Goal: Task Accomplishment & Management: Manage account settings

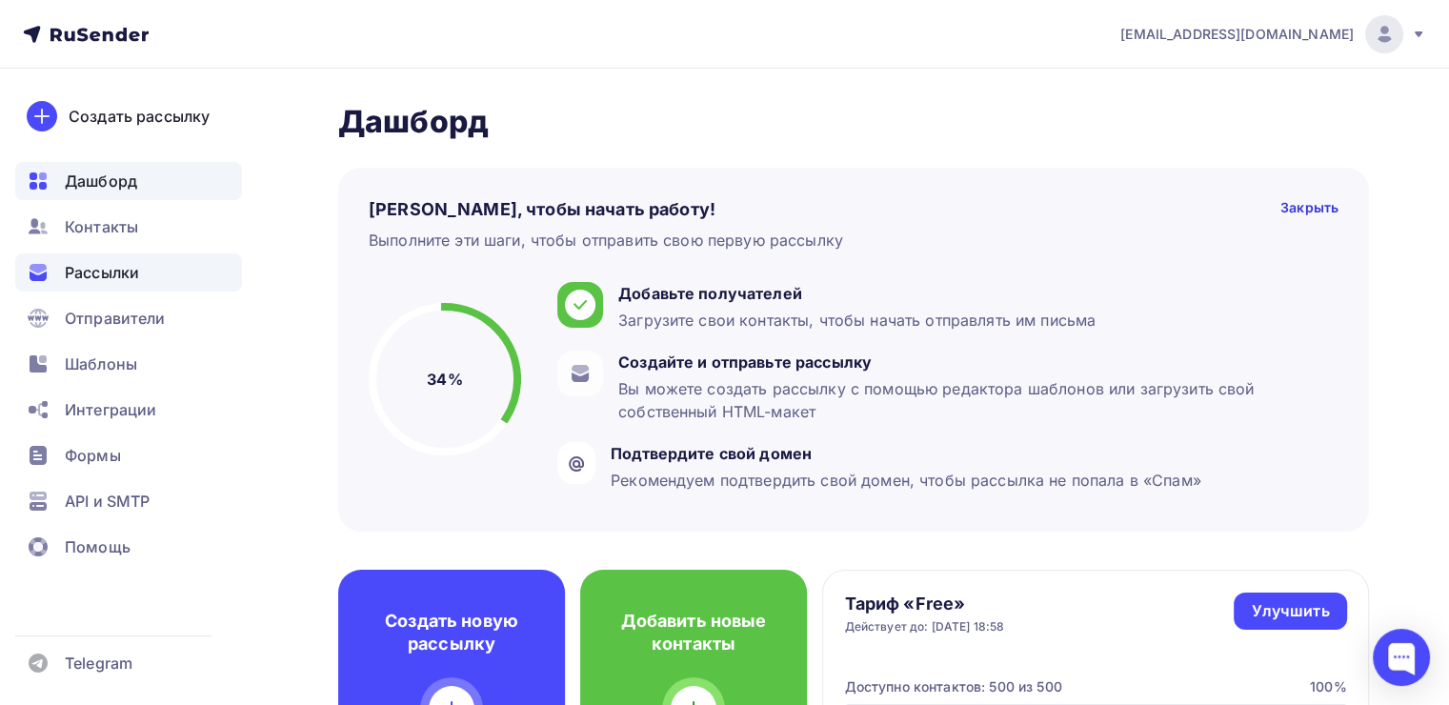
click at [135, 274] on span "Рассылки" at bounding box center [102, 272] width 74 height 23
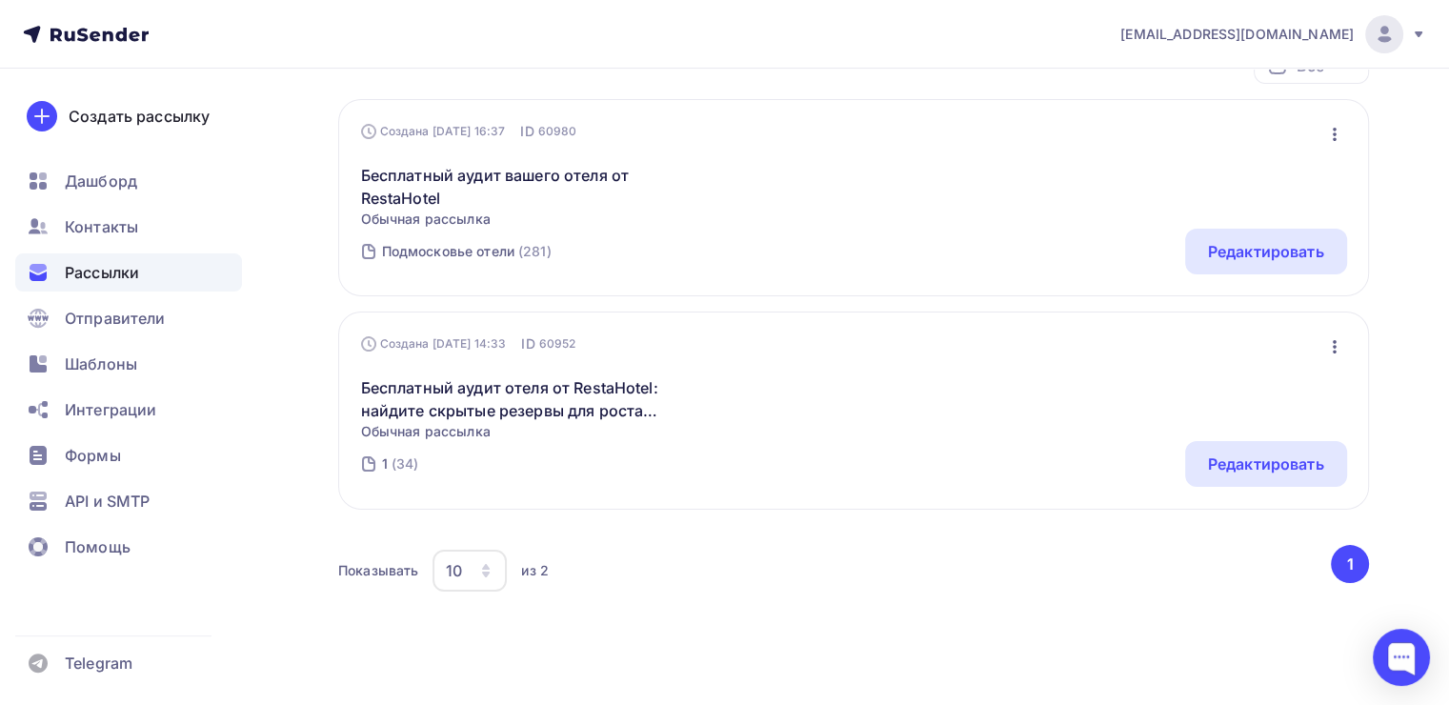
scroll to position [286, 0]
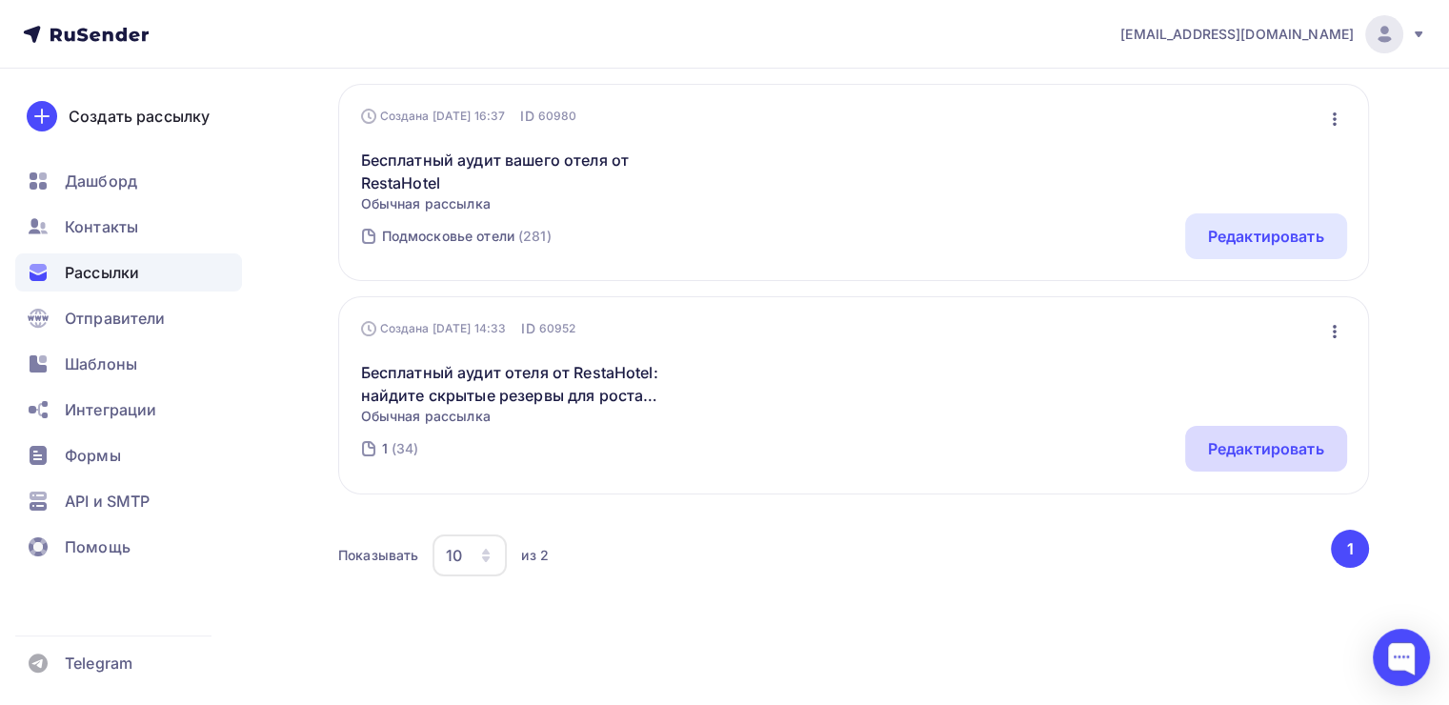
click at [1227, 446] on div "Редактировать" at bounding box center [1266, 448] width 116 height 23
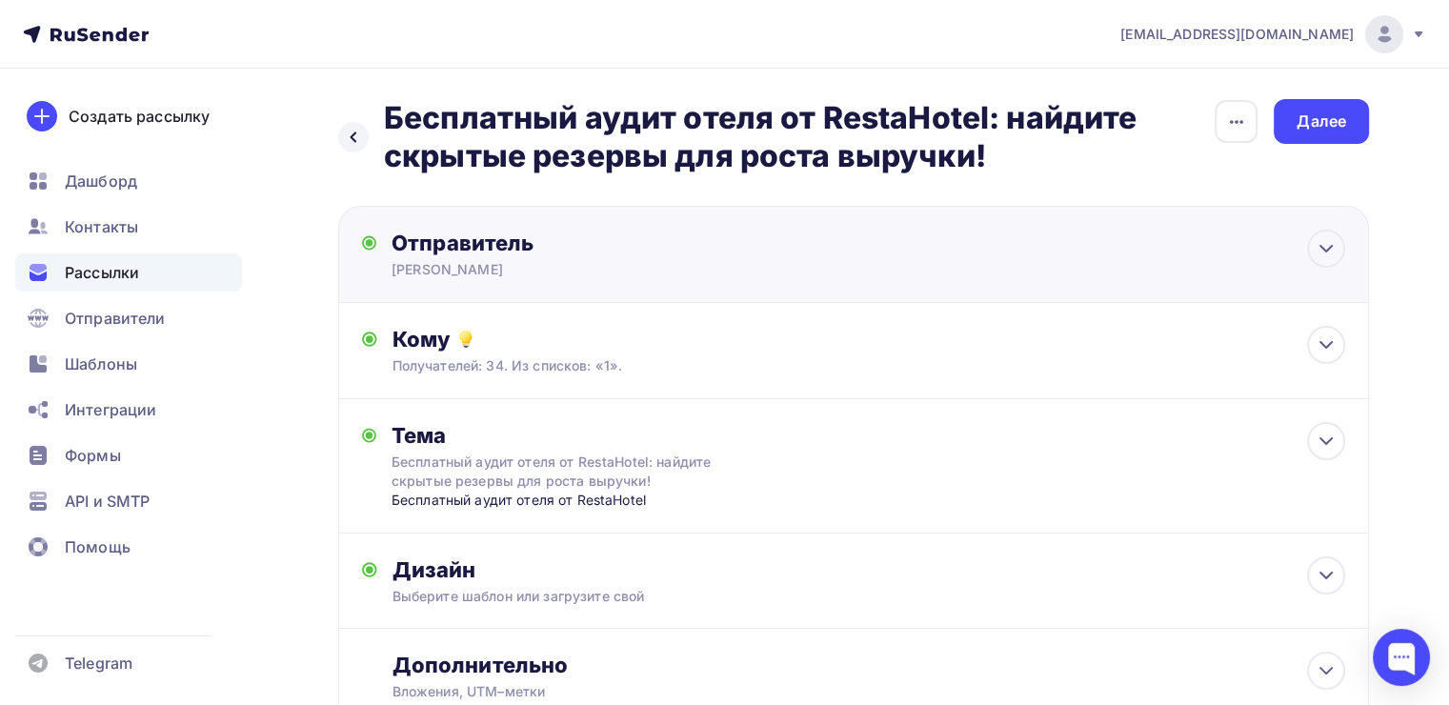
click at [511, 266] on div "[PERSON_NAME]" at bounding box center [578, 269] width 372 height 19
type input "[PERSON_NAME]"
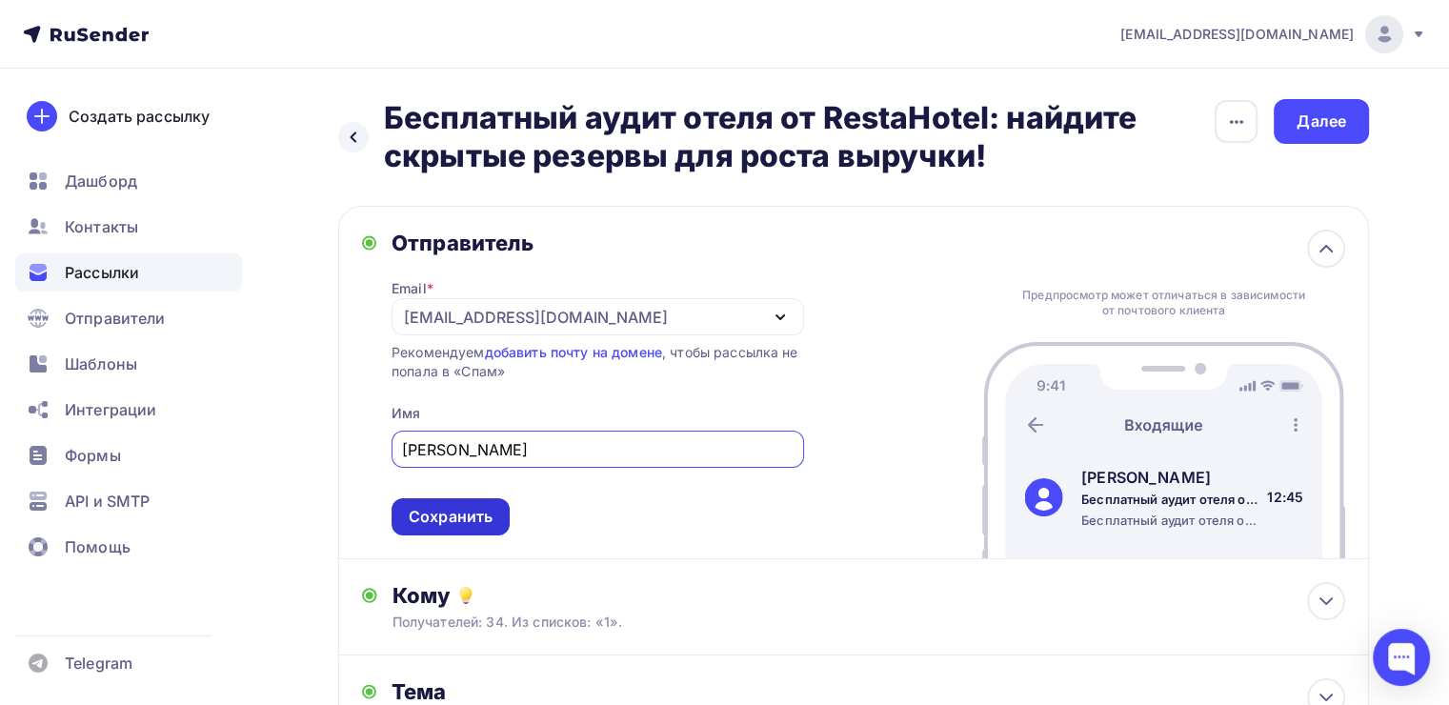
click at [451, 514] on div "Сохранить" at bounding box center [451, 517] width 84 height 22
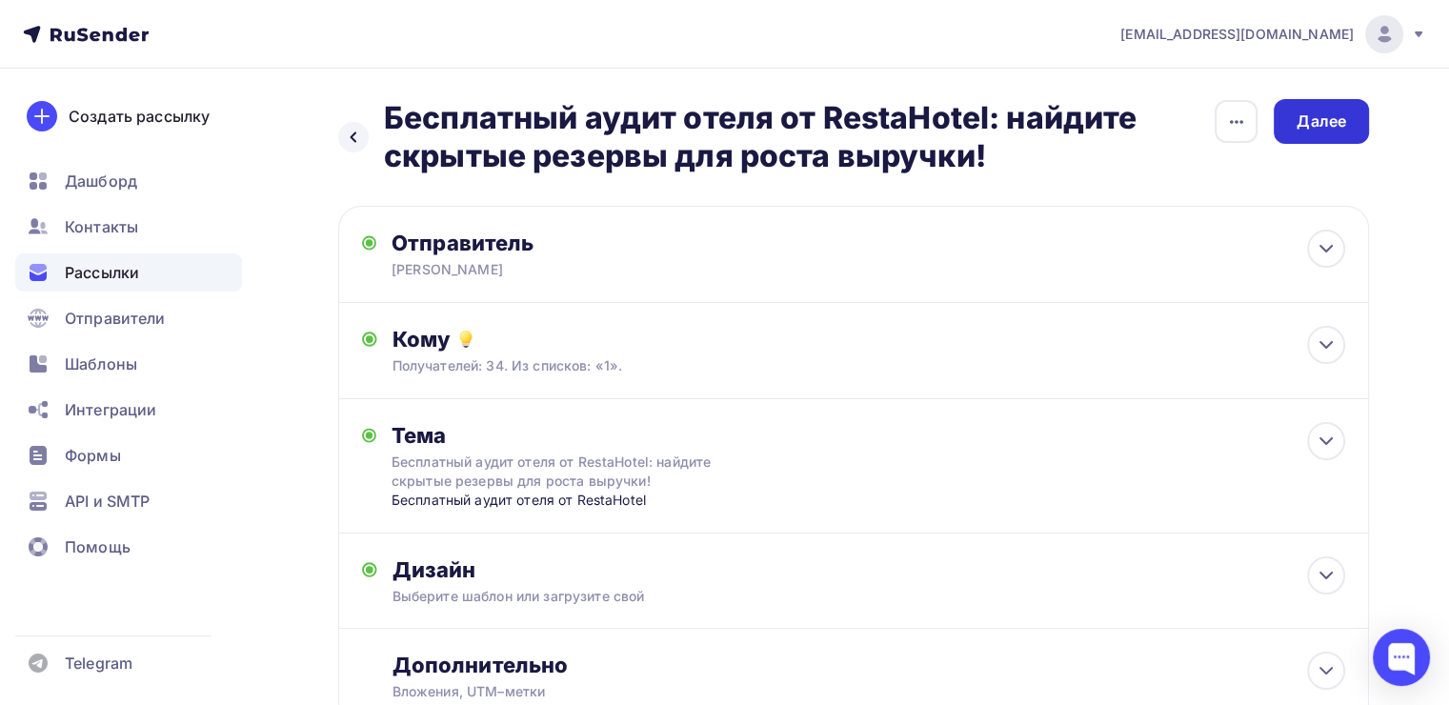
click at [1352, 127] on div "Далее" at bounding box center [1321, 121] width 95 height 45
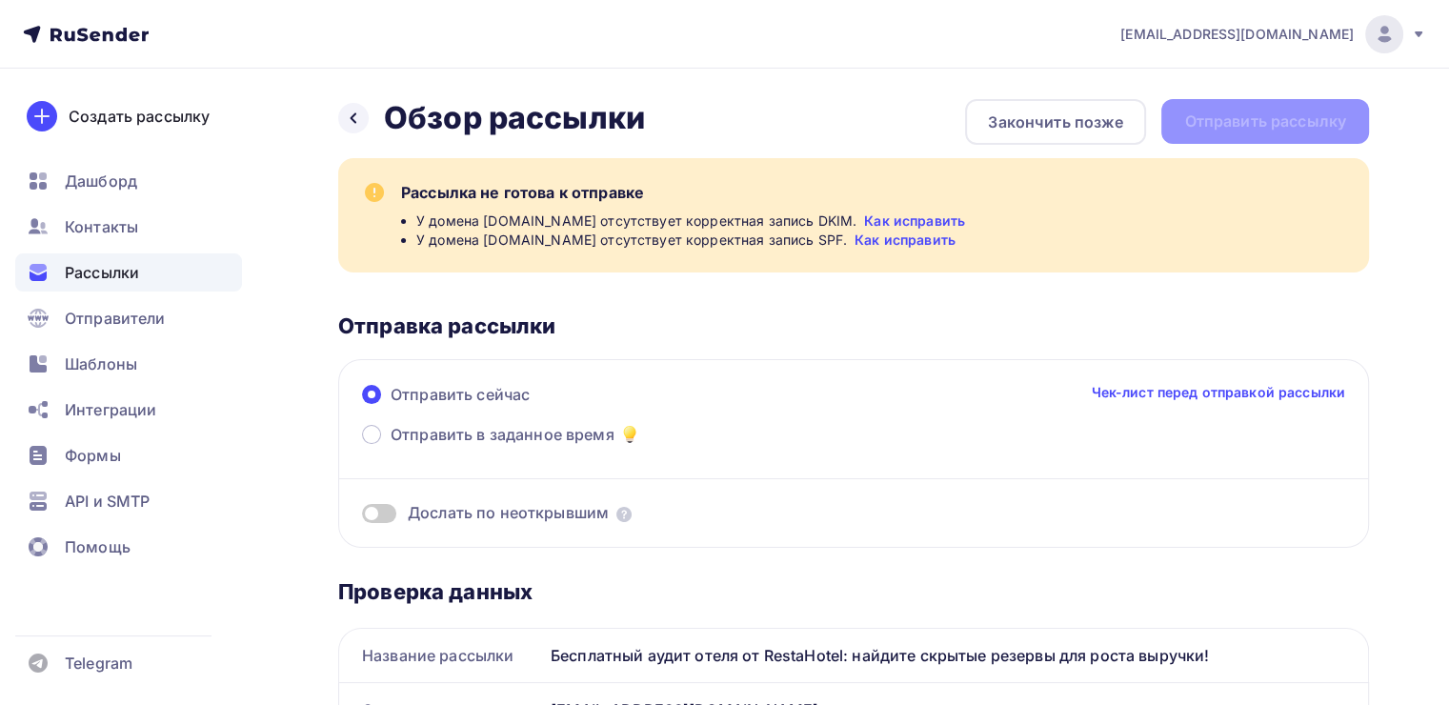
click at [858, 241] on link "Как исправить" at bounding box center [904, 240] width 101 height 19
click at [577, 433] on span "Отправить в заданное время" at bounding box center [503, 434] width 224 height 23
click at [391, 446] on input "Отправить в заданное время" at bounding box center [391, 446] width 0 height 0
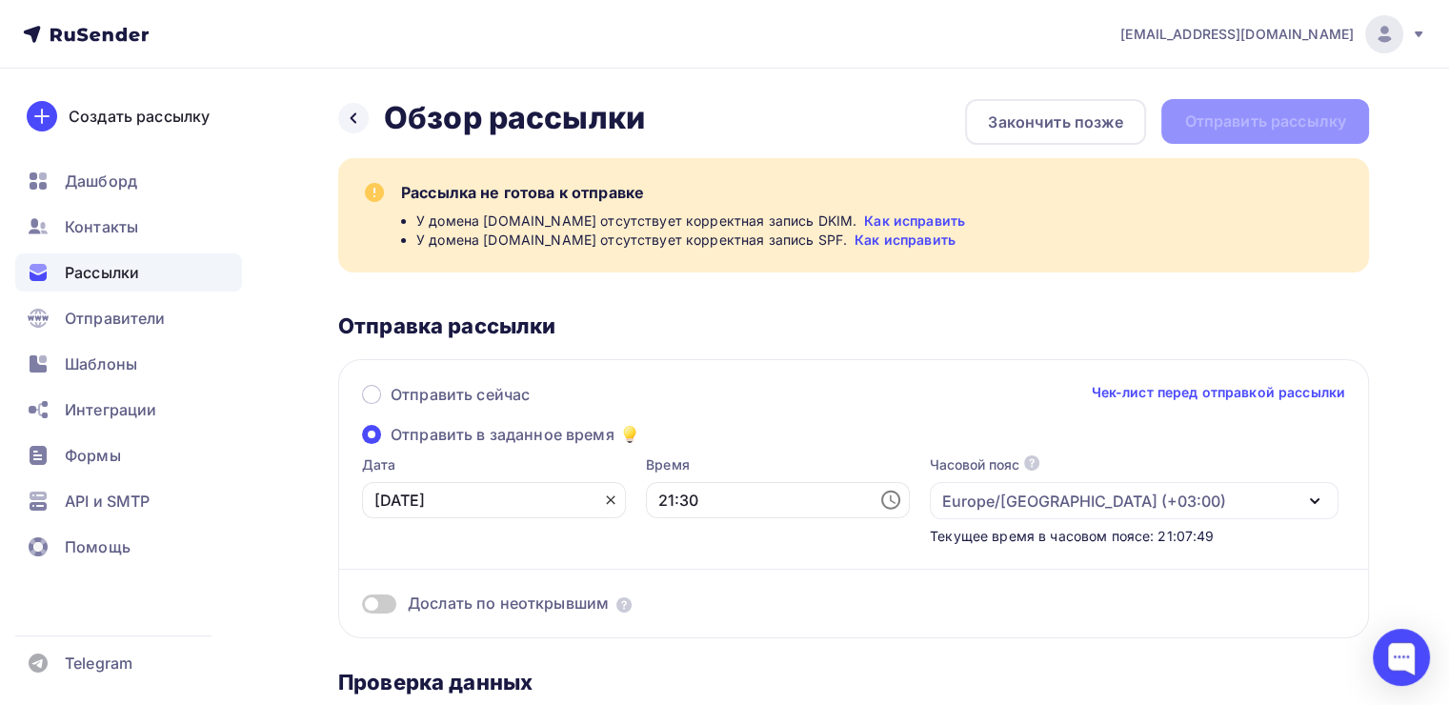
click at [603, 493] on icon at bounding box center [610, 500] width 15 height 15
click at [472, 504] on input "text" at bounding box center [494, 500] width 264 height 36
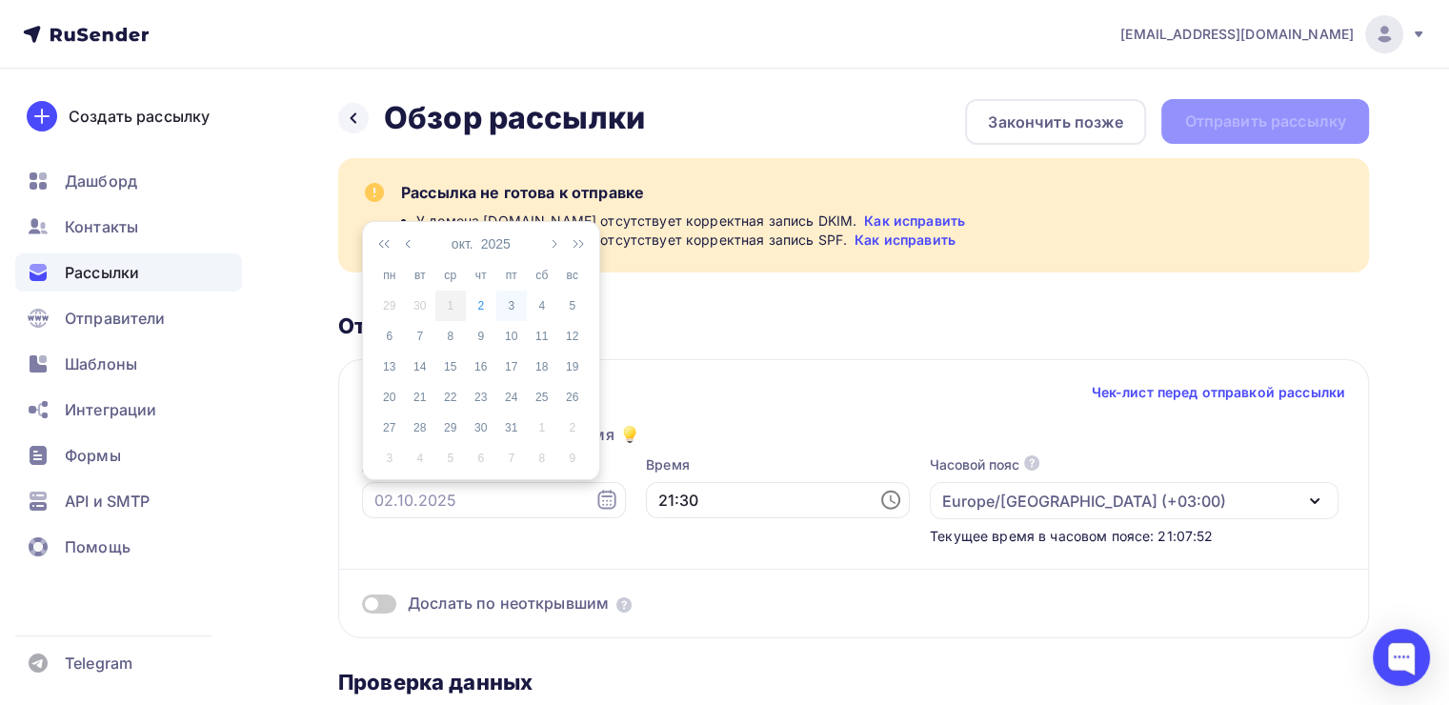
click at [505, 308] on div "3" at bounding box center [511, 305] width 30 height 17
type input "[DATE]"
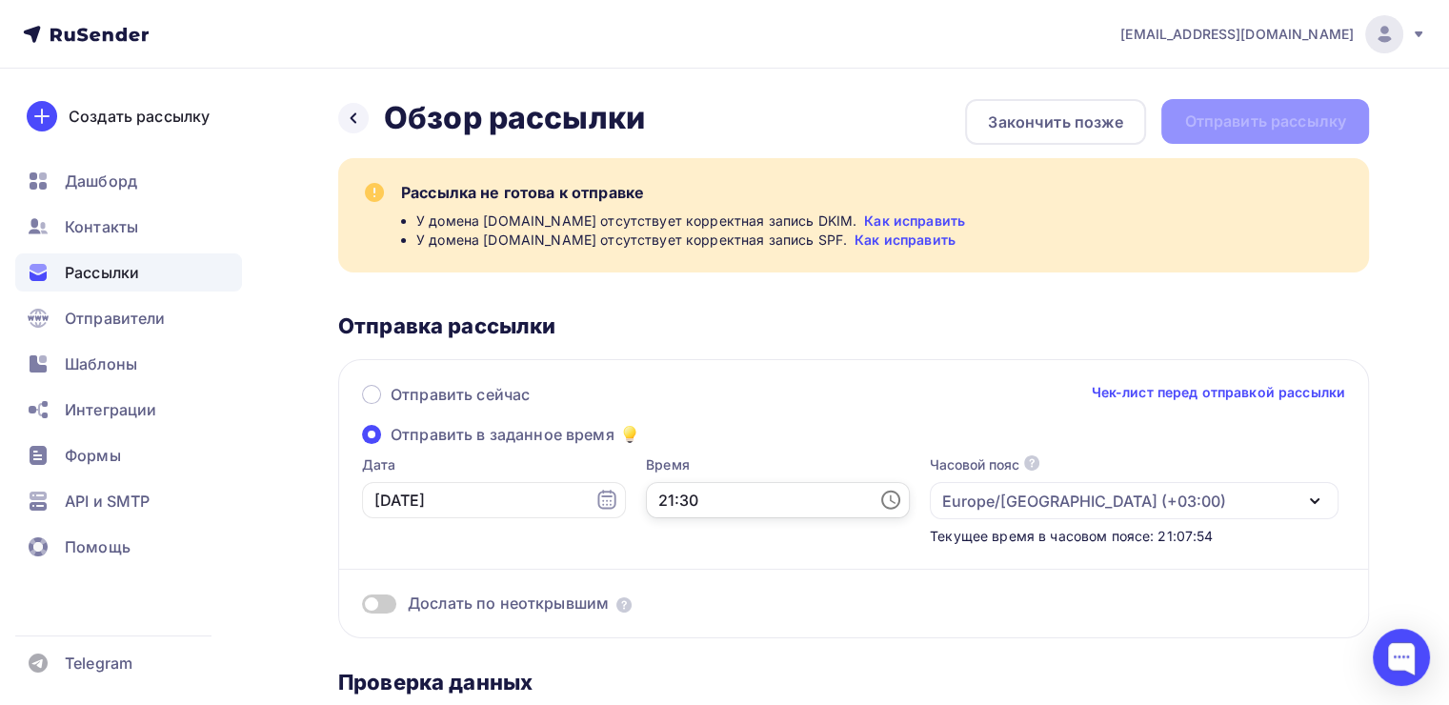
click at [782, 493] on input "21:30" at bounding box center [778, 500] width 264 height 36
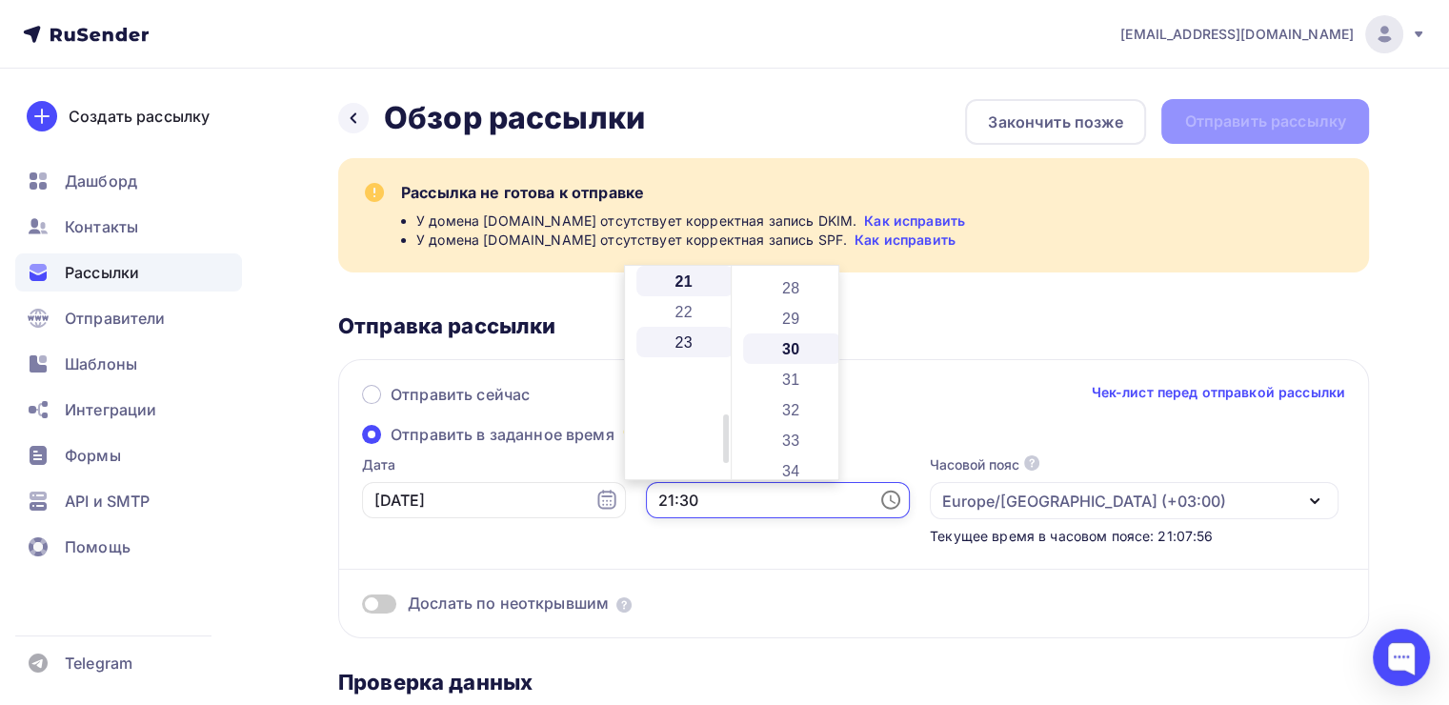
scroll to position [819, 0]
click at [674, 332] on li "10" at bounding box center [685, 327] width 98 height 30
type input "10:30"
click at [795, 280] on li "30" at bounding box center [792, 281] width 98 height 30
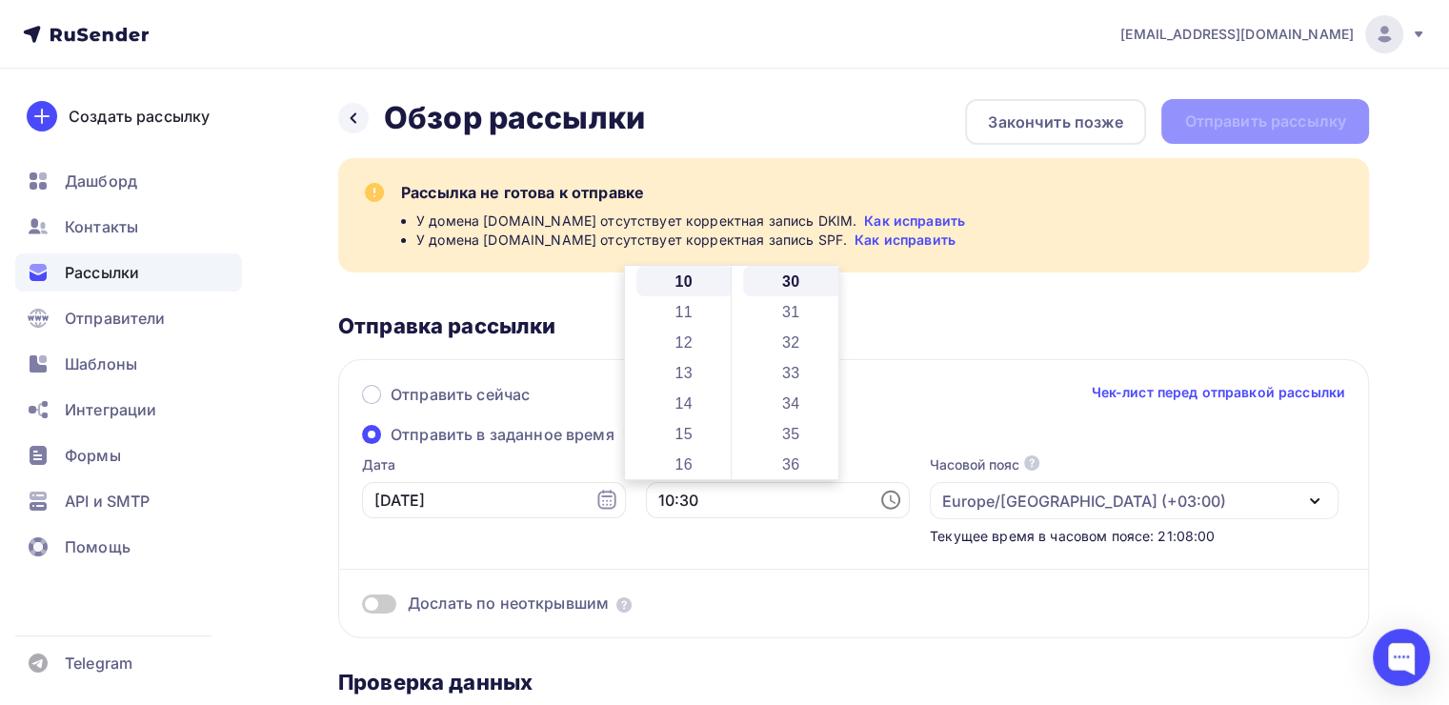
click at [738, 555] on div "Дослать по неоткрывшим" at bounding box center [853, 580] width 983 height 69
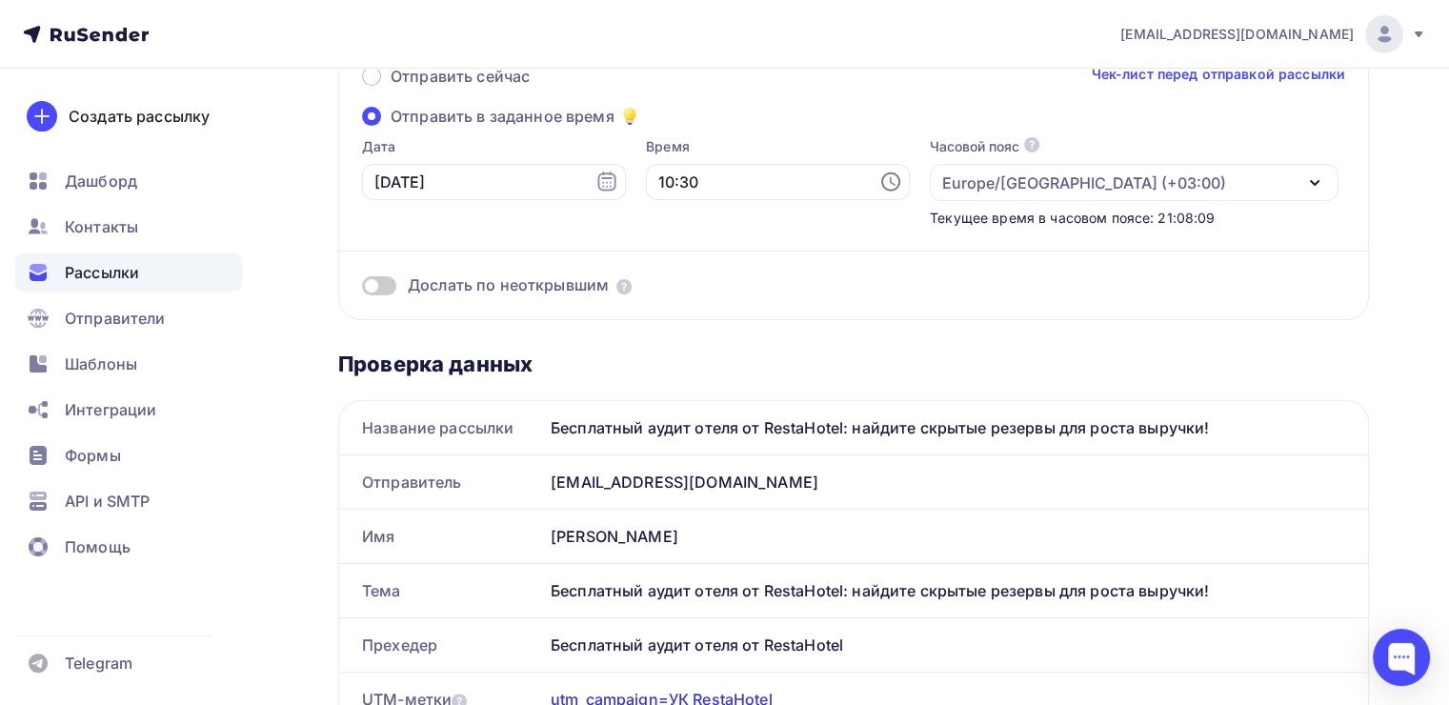
scroll to position [286, 0]
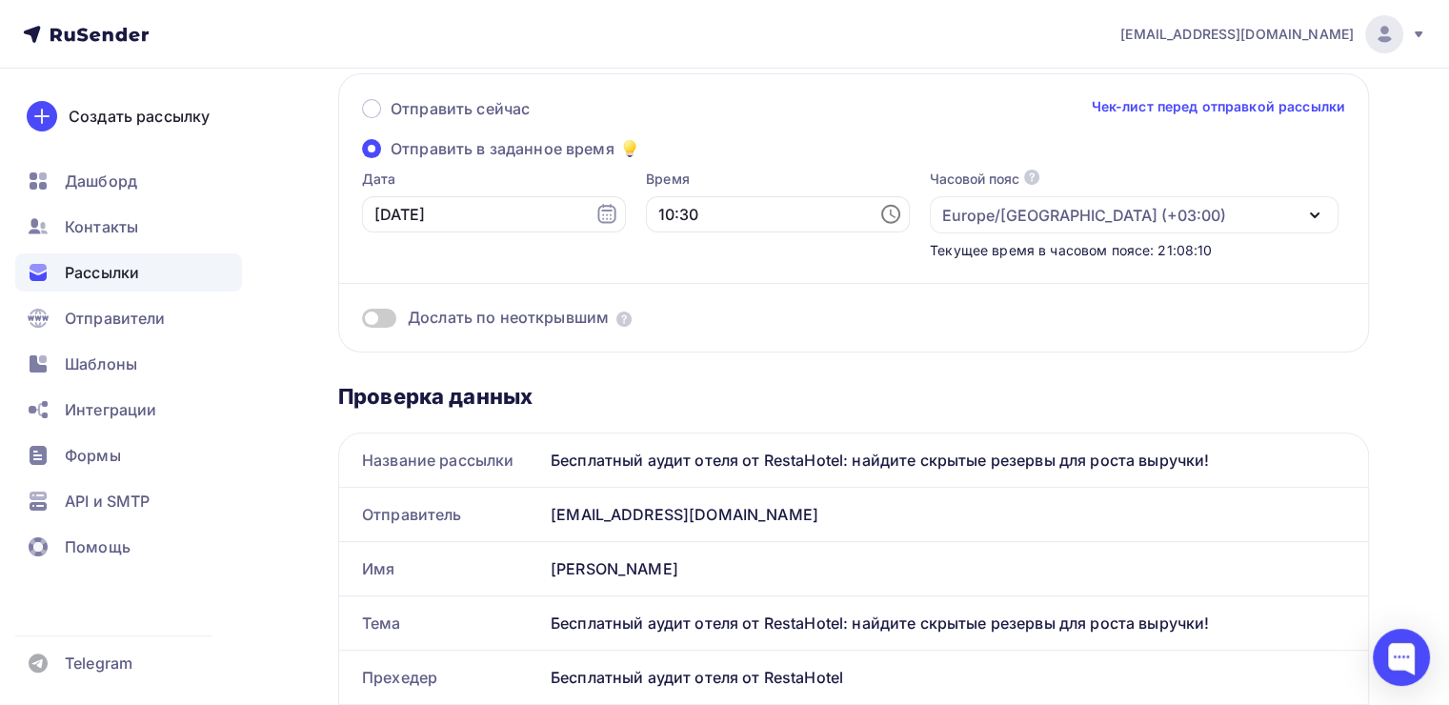
drag, startPoint x: 390, startPoint y: 310, endPoint x: 417, endPoint y: 328, distance: 33.0
click at [388, 310] on span at bounding box center [379, 318] width 34 height 19
click at [362, 321] on input "checkbox" at bounding box center [362, 321] width 0 height 0
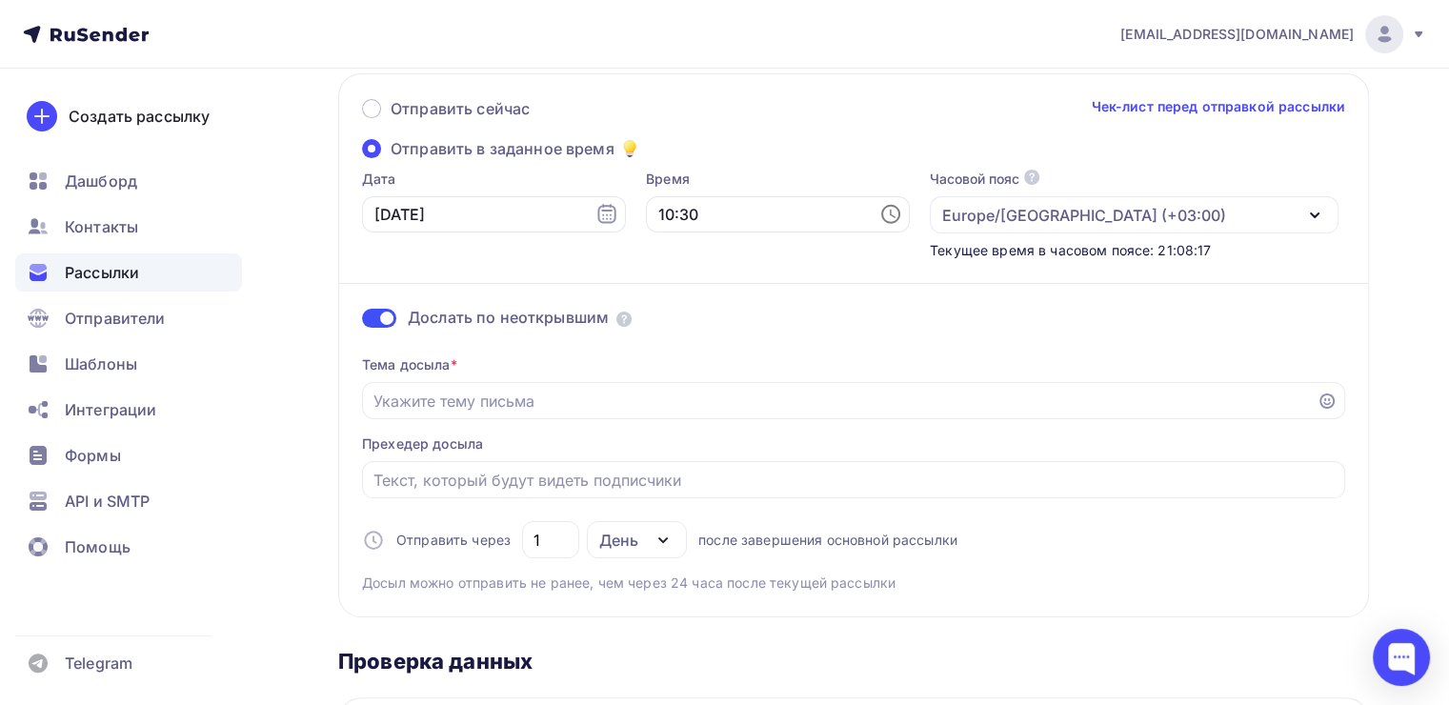
click at [375, 313] on span at bounding box center [379, 318] width 34 height 19
click at [362, 321] on input "checkbox" at bounding box center [362, 321] width 0 height 0
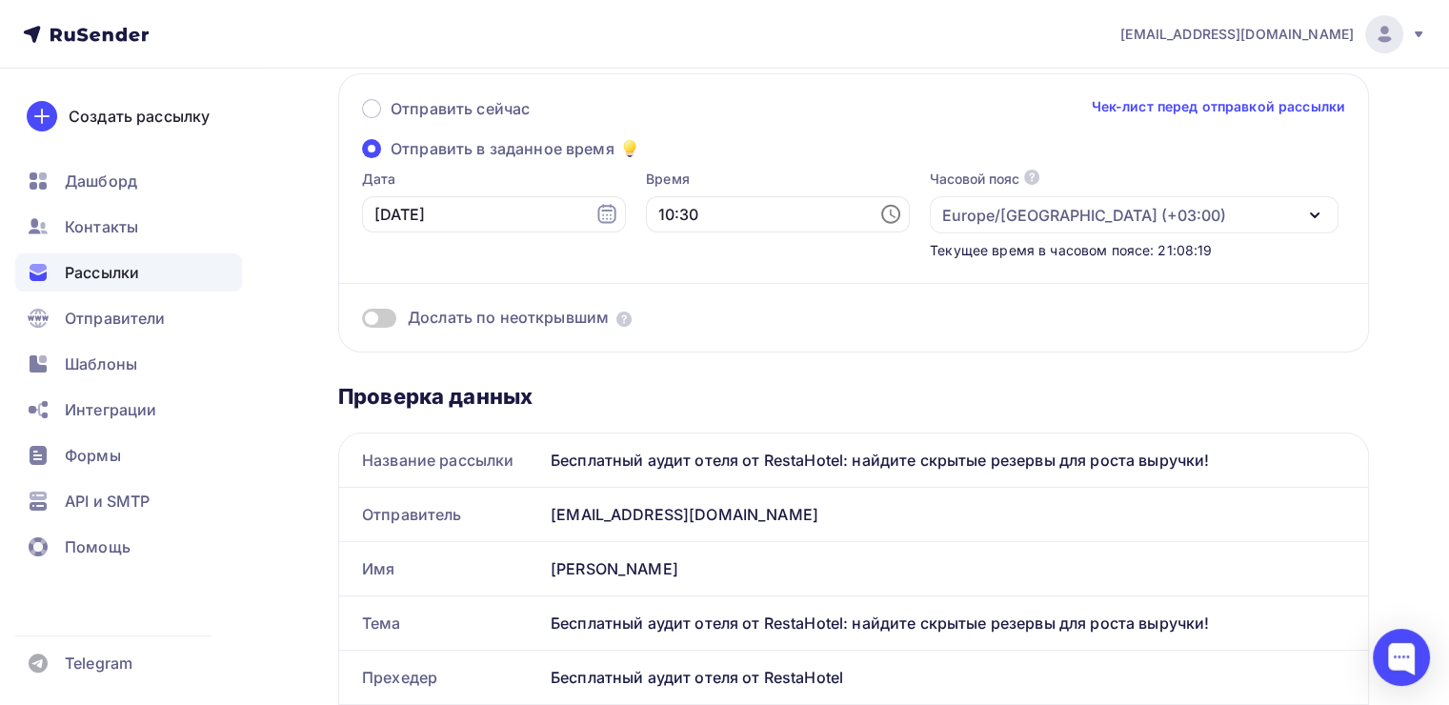
click at [389, 310] on span at bounding box center [379, 318] width 34 height 19
click at [362, 321] on input "checkbox" at bounding box center [362, 321] width 0 height 0
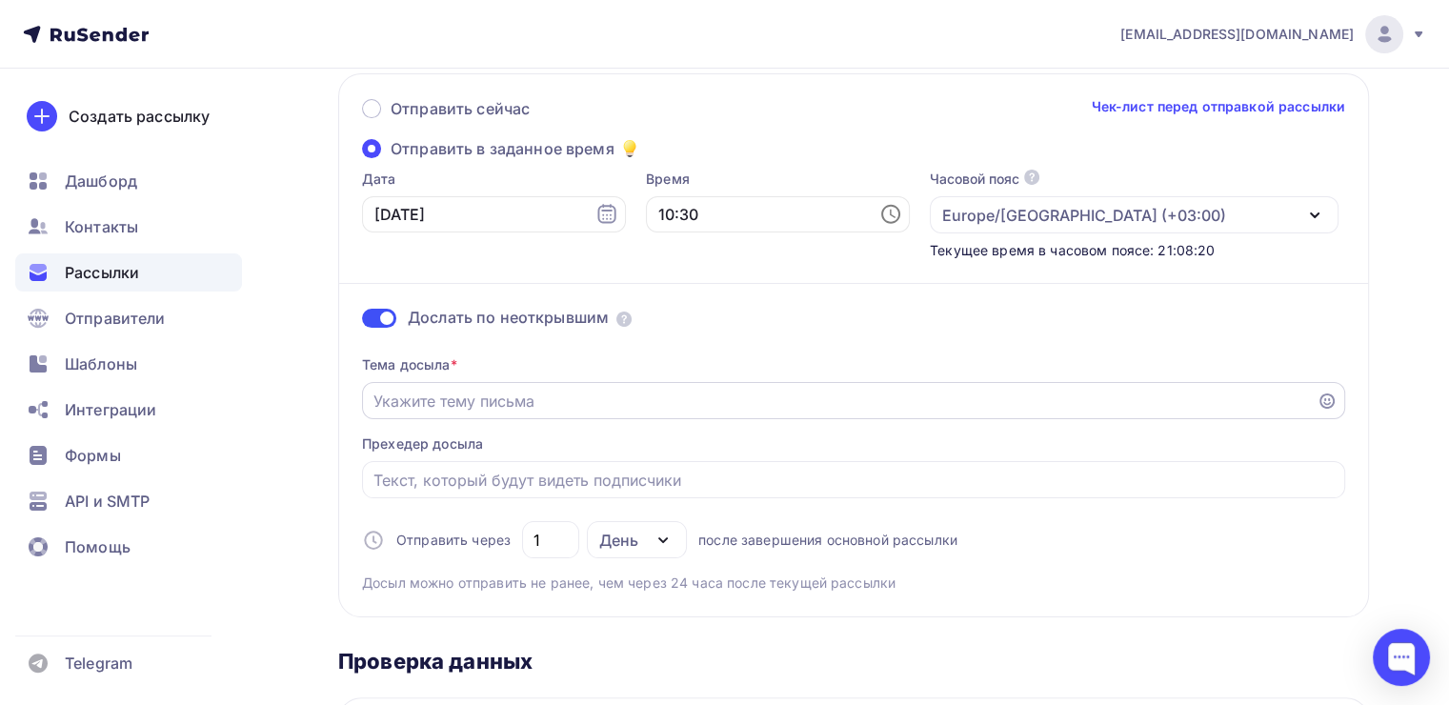
click at [495, 396] on input "Отправить в заданное время" at bounding box center [839, 401] width 933 height 23
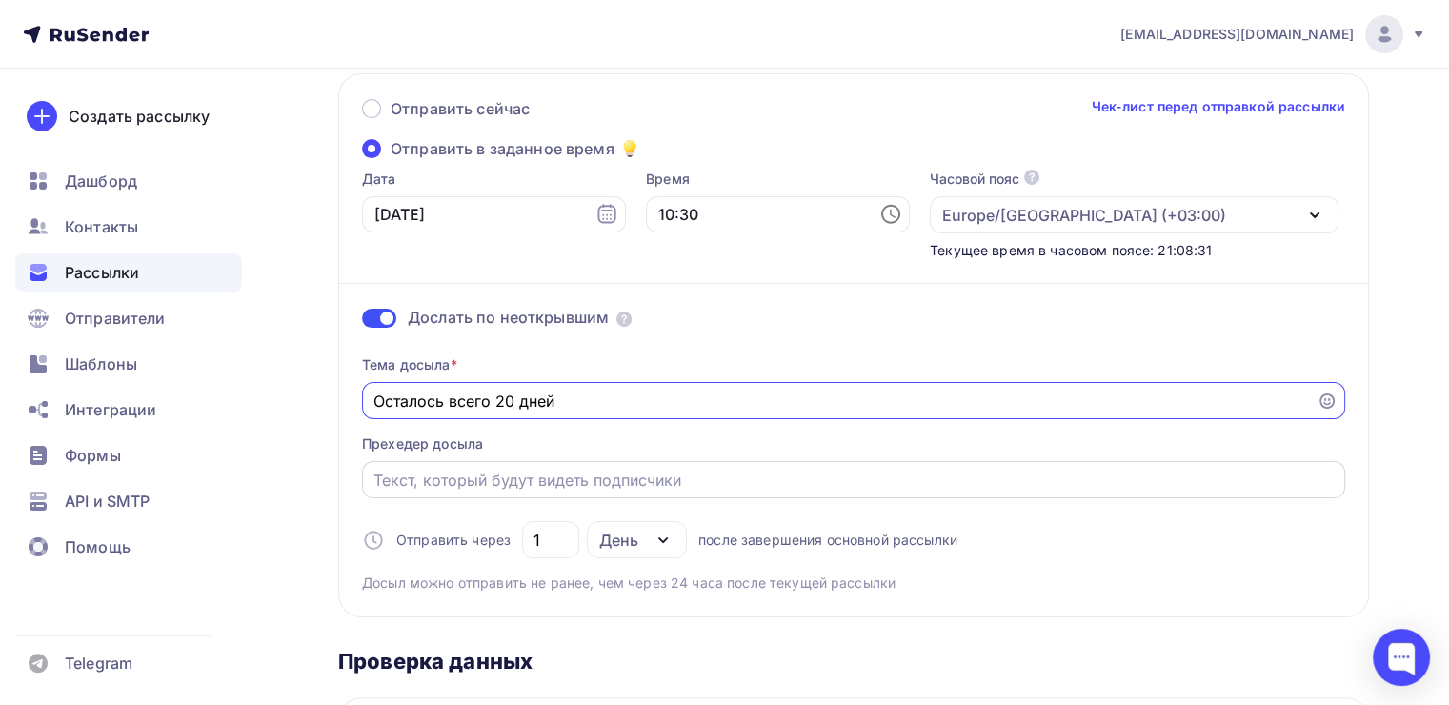
type input "Осталось всего 20 дней"
click at [507, 469] on input "Отправить в заданное время" at bounding box center [853, 480] width 961 height 23
drag, startPoint x: 573, startPoint y: 392, endPoint x: 308, endPoint y: 412, distance: 265.6
click at [457, 474] on input "Отправить в заданное время" at bounding box center [853, 480] width 961 height 23
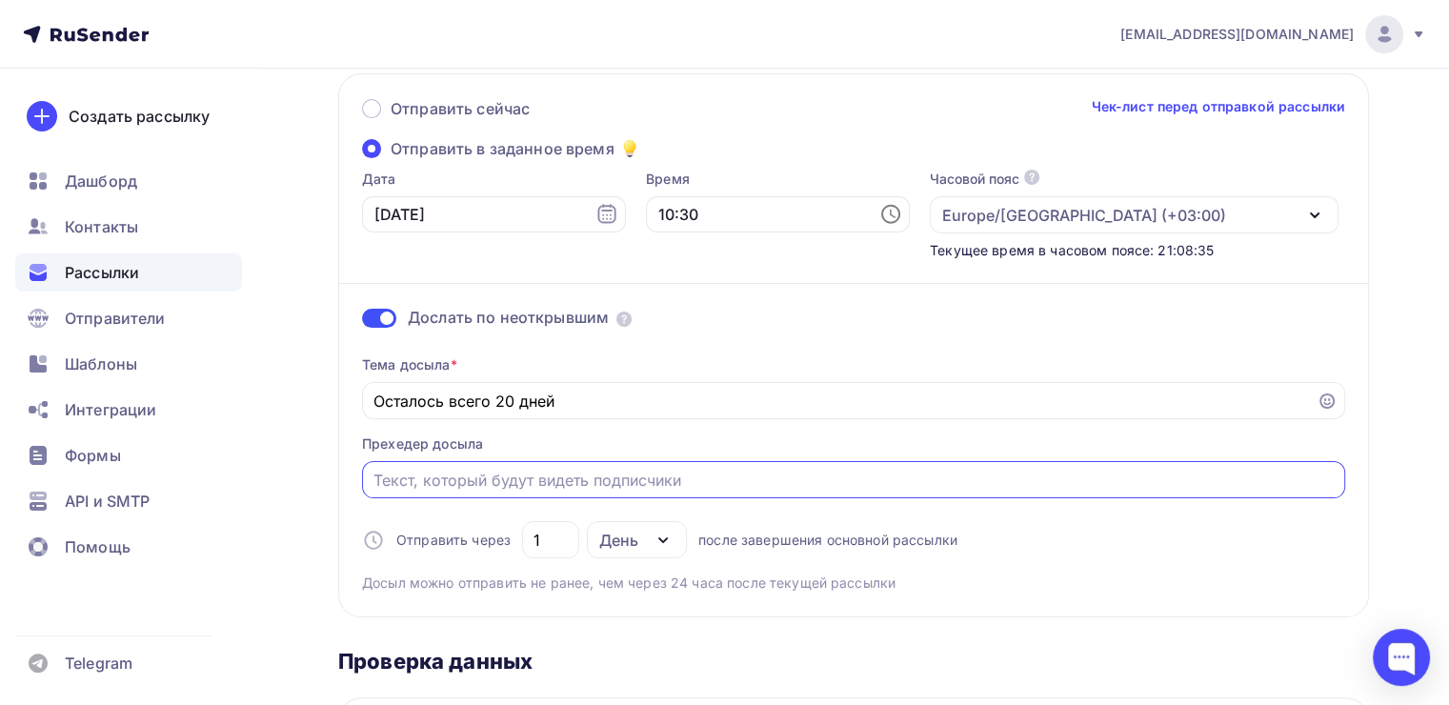
paste input "Осталось всего 20 дней"
type input "Осталось всего 20 дней"
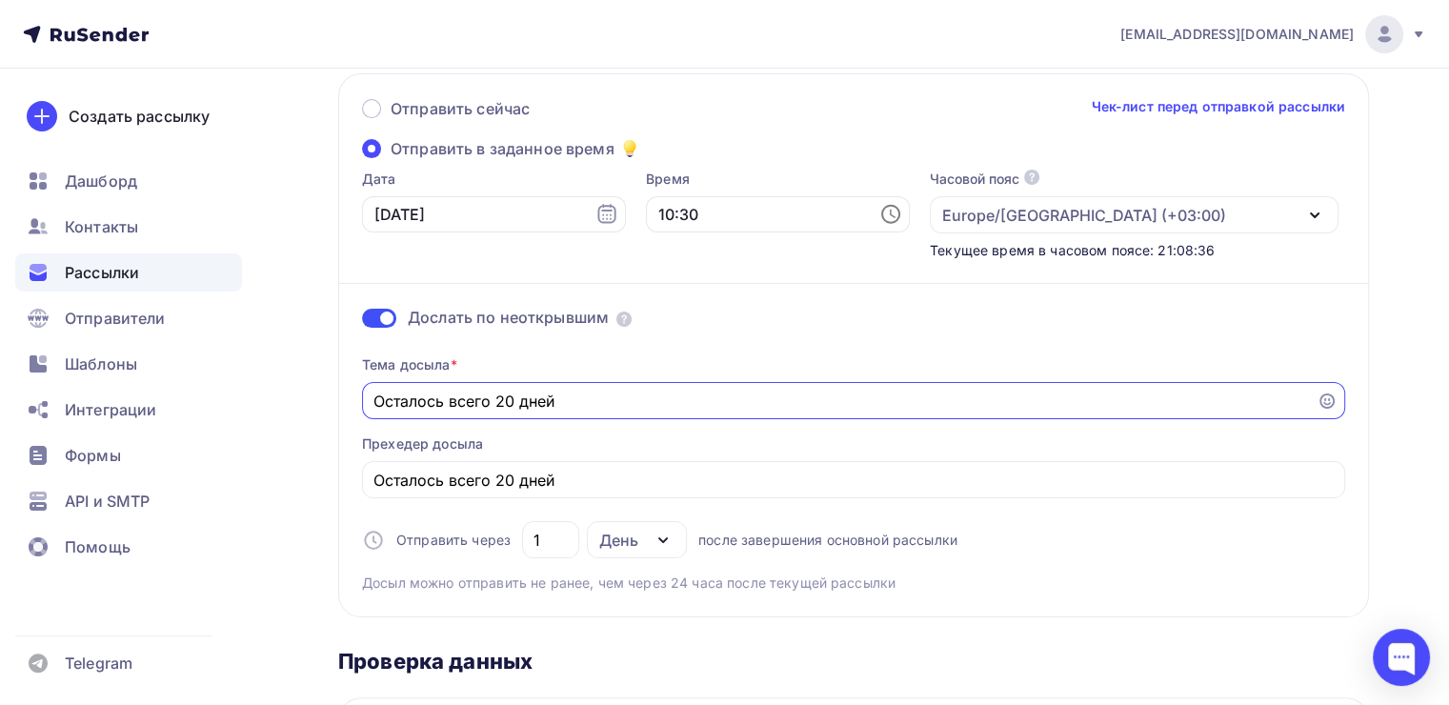
drag, startPoint x: 570, startPoint y: 399, endPoint x: 317, endPoint y: 399, distance: 252.4
type input "[PERSON_NAME]"
type input "Бесплатный аудит отеля"
click at [586, 469] on input "Осталось всего 20 дней" at bounding box center [853, 480] width 961 height 23
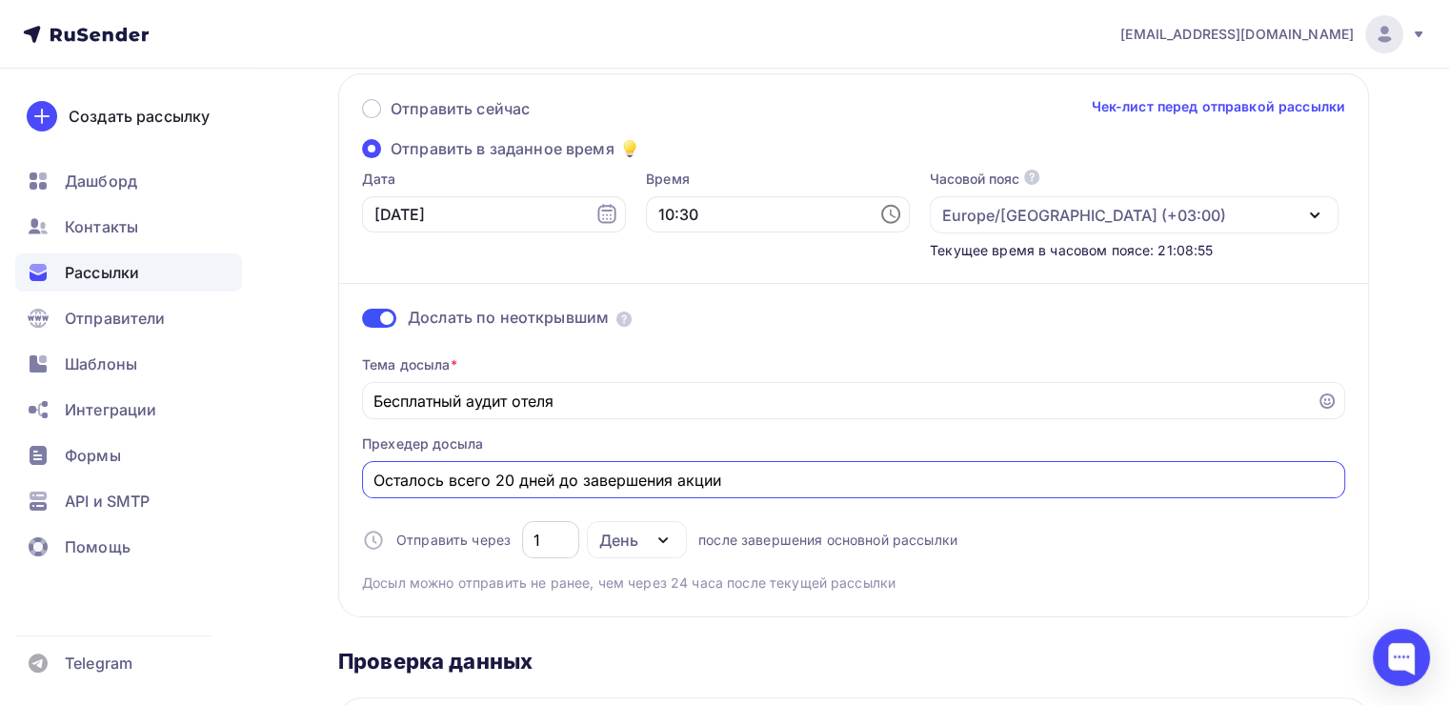
type input "Осталось всего 20 дней до завершения акции"
click at [565, 545] on input "1" at bounding box center [550, 540] width 35 height 23
click at [605, 541] on div "День" at bounding box center [618, 540] width 39 height 23
click at [625, 587] on div "День" at bounding box center [630, 595] width 40 height 23
type input "1"
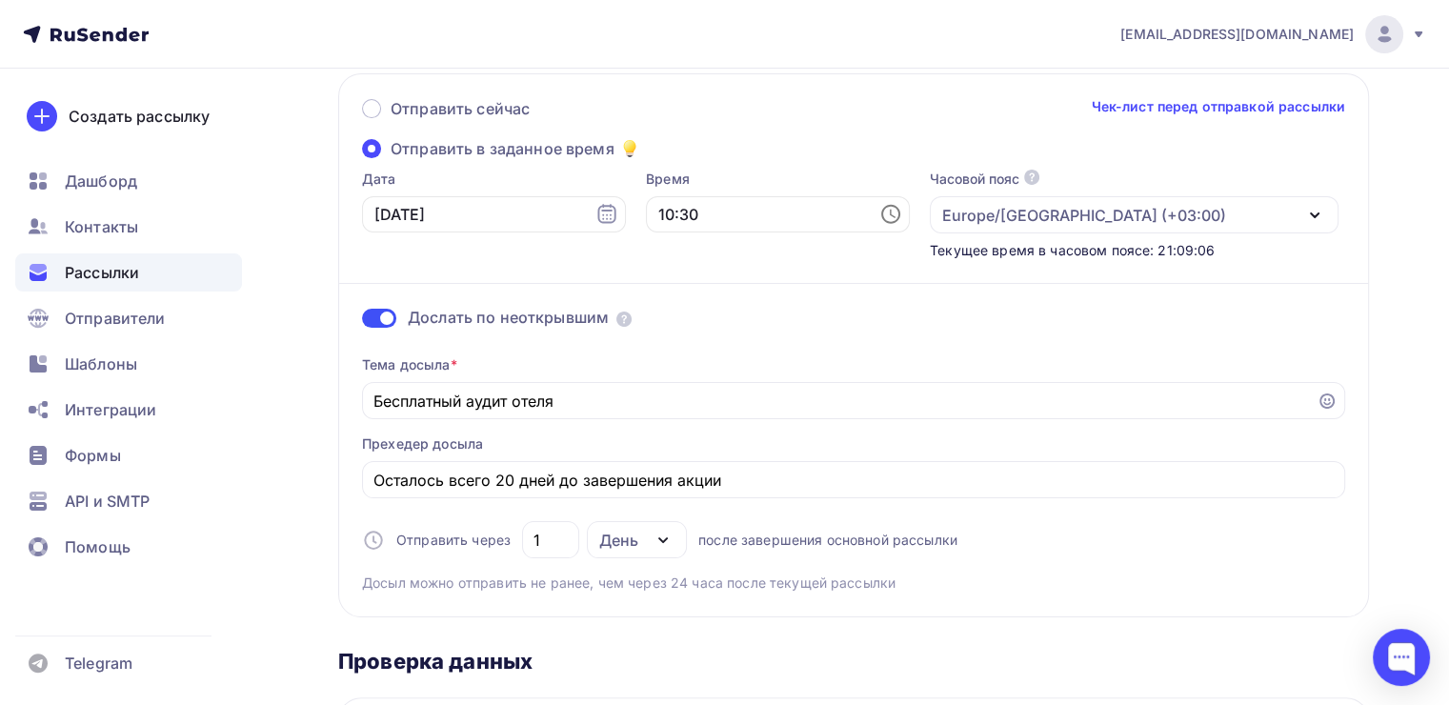
click at [1109, 541] on div "Тема досыла * Бесплатный аудит отеля Прехедер досыла Осталось всего 20 дней до …" at bounding box center [853, 466] width 983 height 252
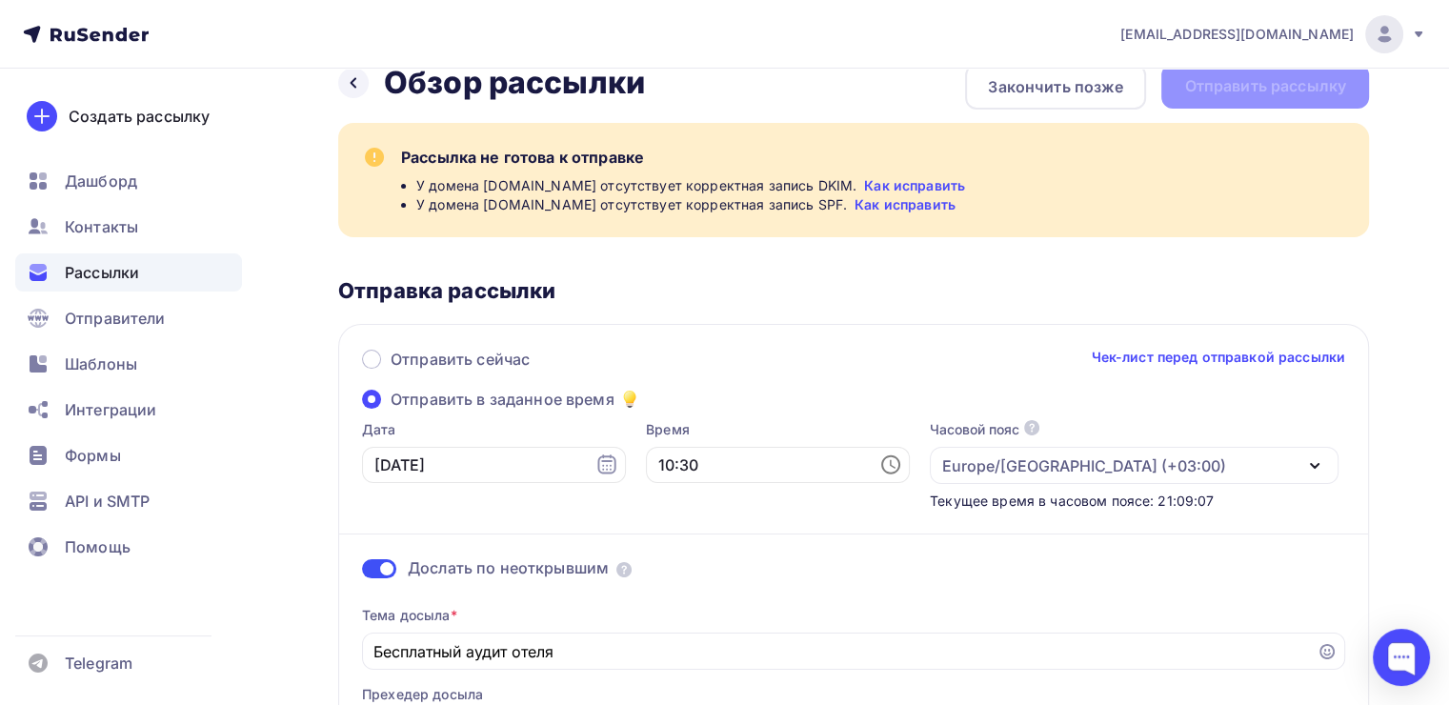
scroll to position [0, 0]
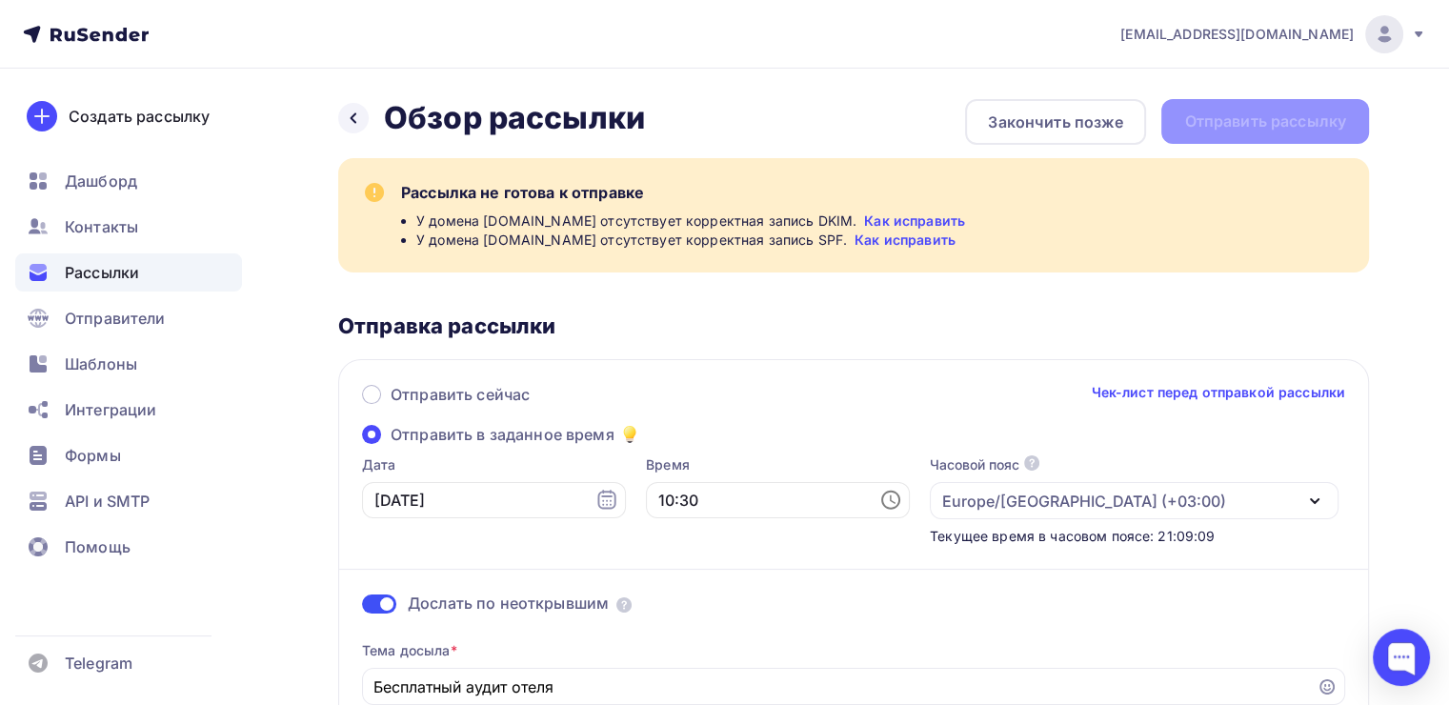
click at [1263, 121] on div "Назад Обзор рассылки Обзор рассылки Закончить позже Отправить рассылку" at bounding box center [853, 122] width 1031 height 46
click at [1181, 332] on div "Отправка рассылки" at bounding box center [853, 325] width 1031 height 27
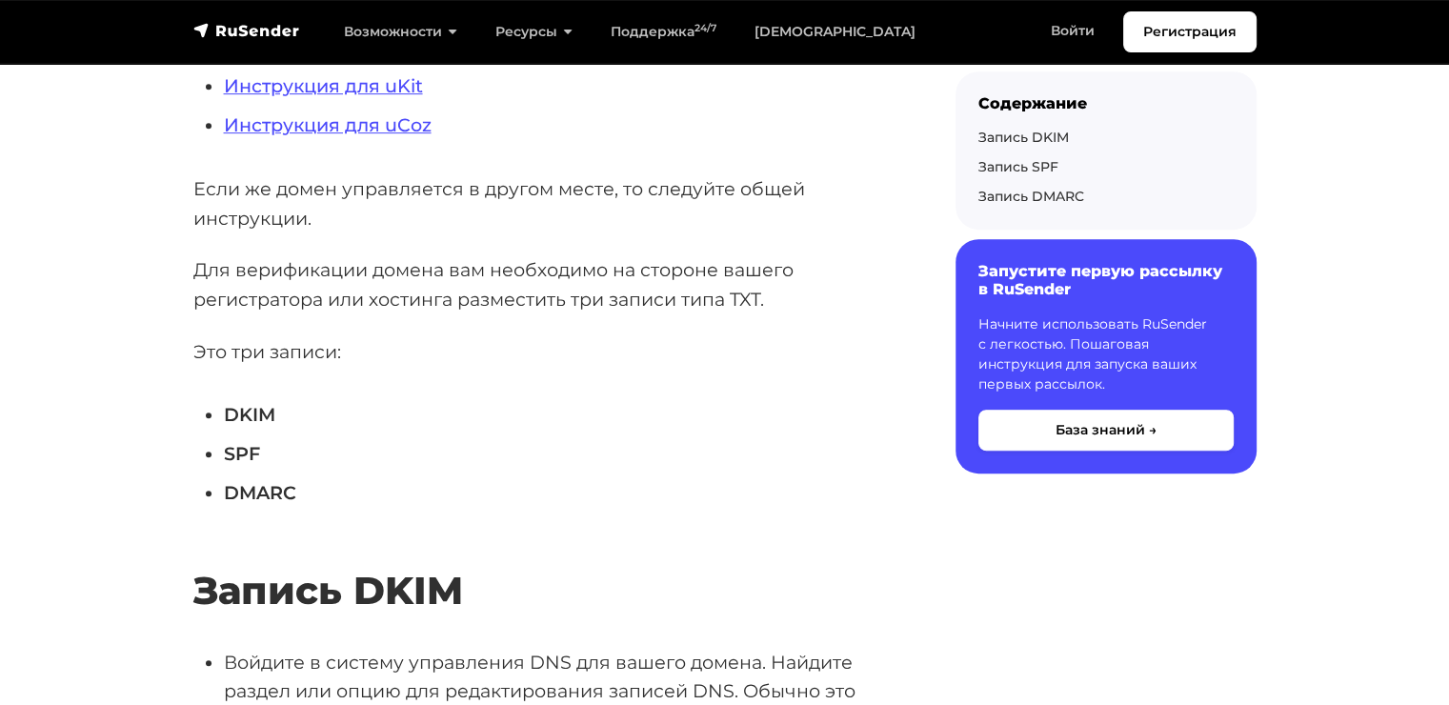
scroll to position [476, 0]
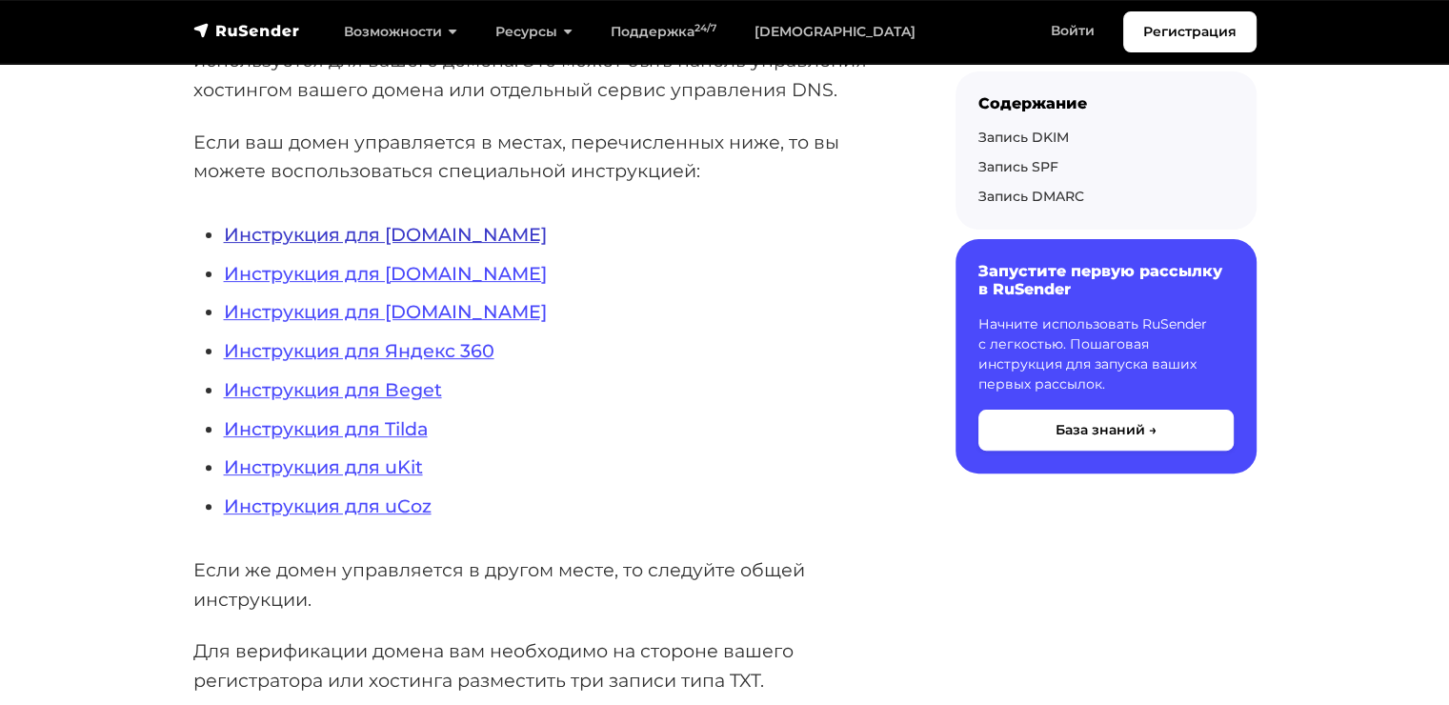
click at [404, 231] on link "Инструкция для REG.RU" at bounding box center [385, 234] width 323 height 23
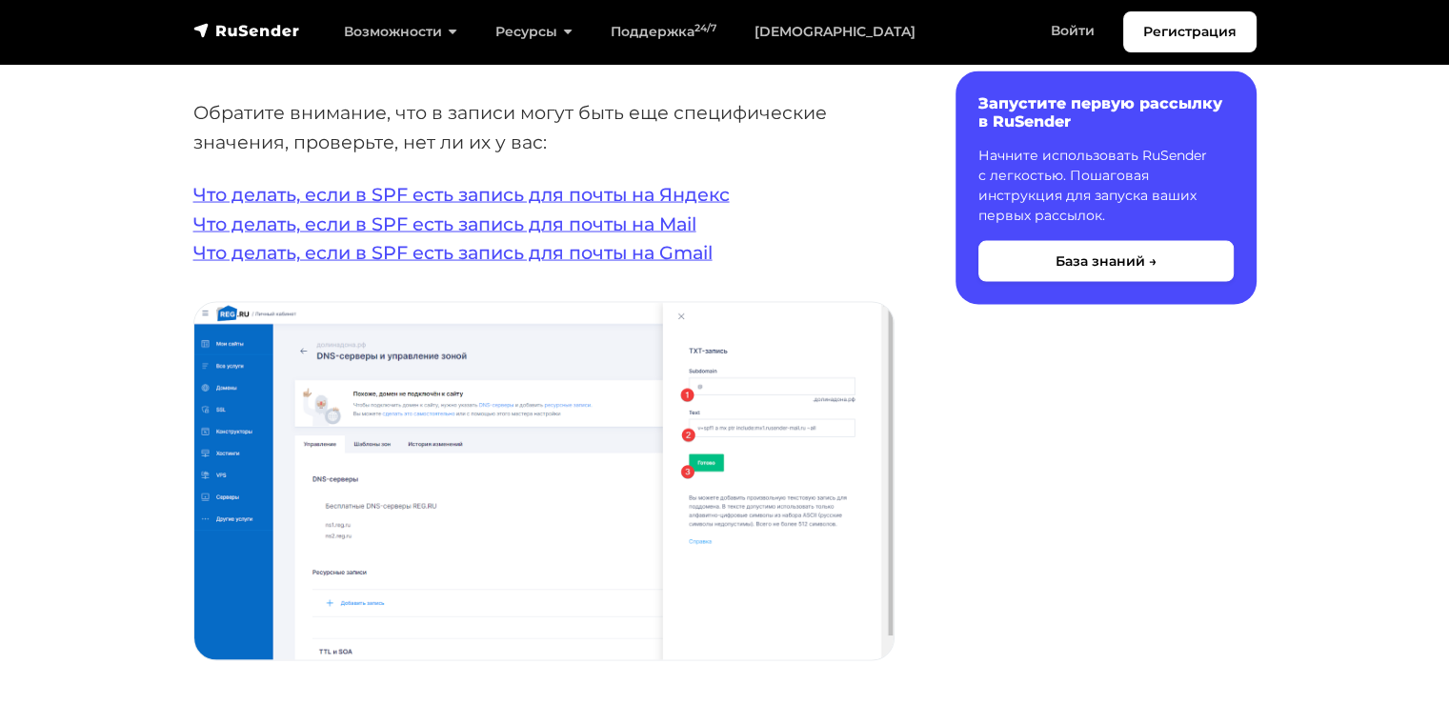
scroll to position [3810, 0]
